Goal: Find contact information: Find contact information

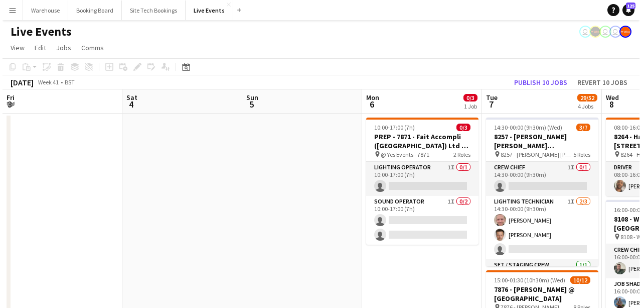
scroll to position [226, 0]
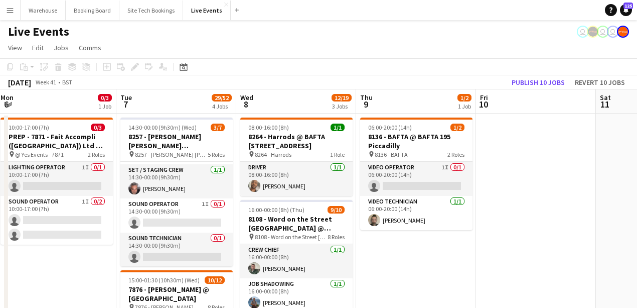
click at [12, 12] on app-icon "Menu" at bounding box center [10, 10] width 8 height 8
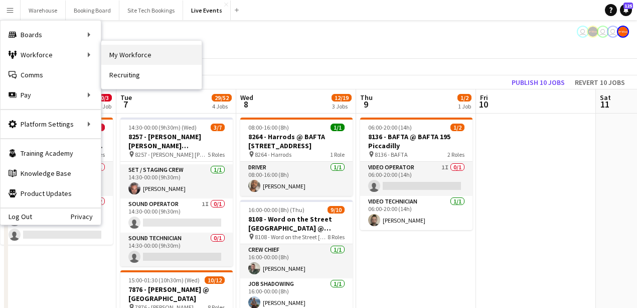
click at [132, 57] on link "My Workforce" at bounding box center [151, 55] width 100 height 20
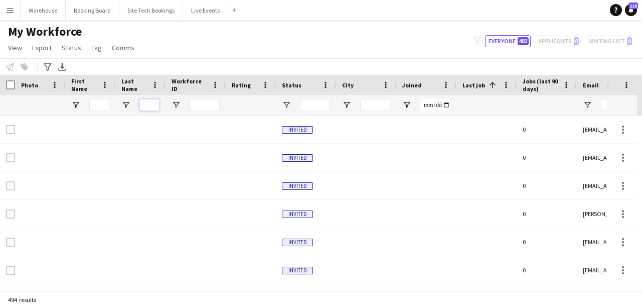
click at [144, 102] on input "Last Name Filter Input" at bounding box center [150, 105] width 20 height 12
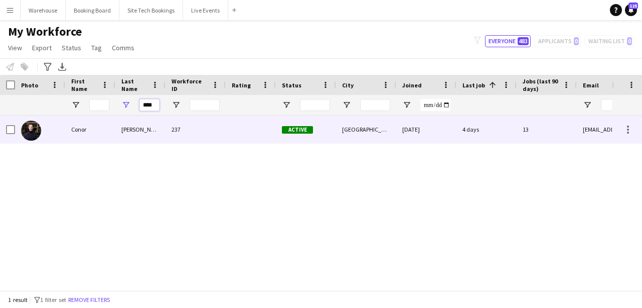
type input "****"
click at [36, 134] on img at bounding box center [31, 130] width 20 height 20
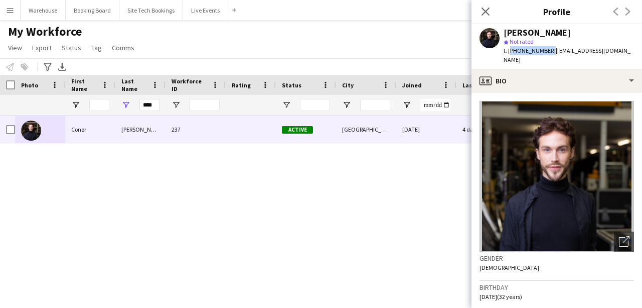
drag, startPoint x: 520, startPoint y: 52, endPoint x: 548, endPoint y: 55, distance: 28.3
click at [548, 55] on div "t. [PHONE_NUMBER] | [EMAIL_ADDRESS][DOMAIN_NAME]" at bounding box center [569, 55] width 130 height 18
copy span "[PHONE_NUMBER]"
click at [240, 221] on div "[PERSON_NAME] 237 Active [GEOGRAPHIC_DATA] [DATE] 4 days 13 [EMAIL_ADDRESS][DOM…" at bounding box center [306, 200] width 612 height 170
click at [485, 15] on icon "Close pop-in" at bounding box center [486, 12] width 10 height 10
